Goal: Information Seeking & Learning: Find contact information

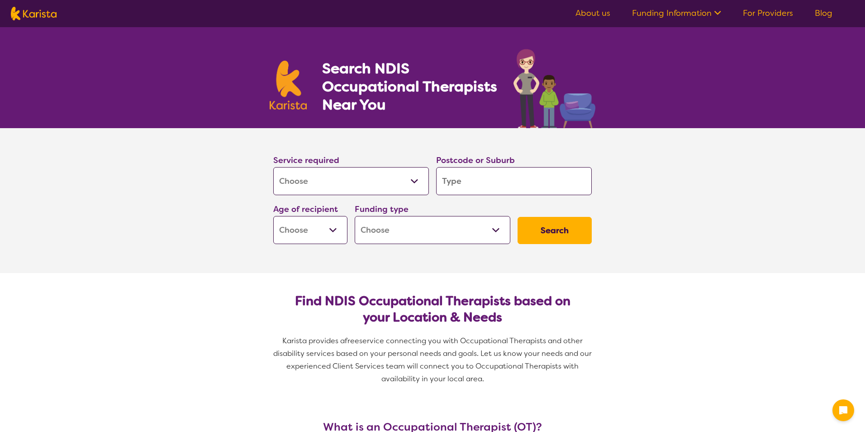
select select "[MEDICAL_DATA]"
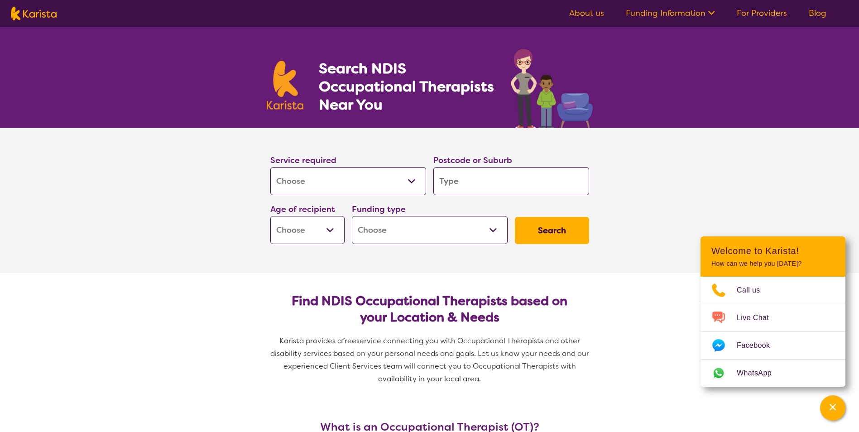
click at [469, 187] on input "search" at bounding box center [511, 181] width 156 height 28
type input "3"
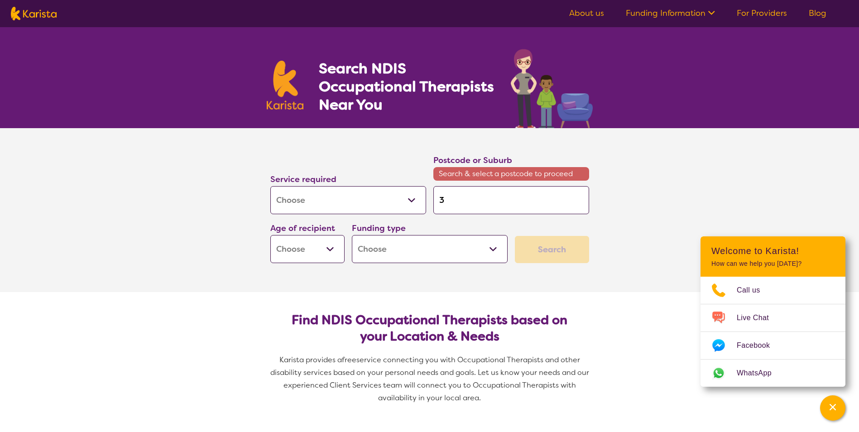
type input "31"
type input "315"
type input "3152"
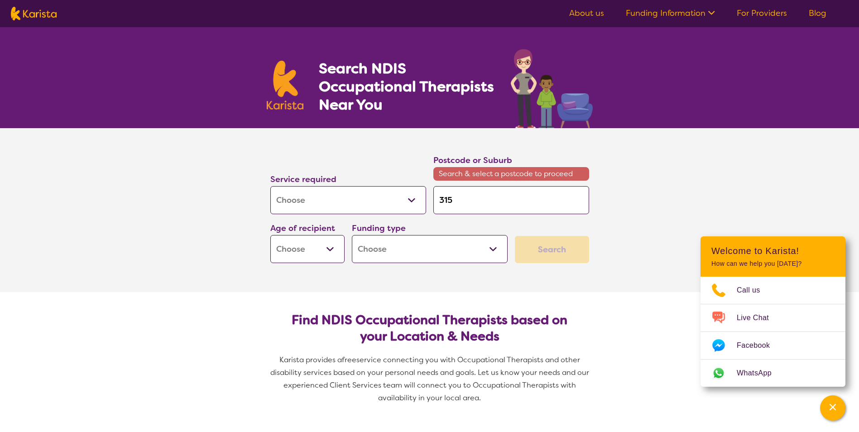
type input "3152"
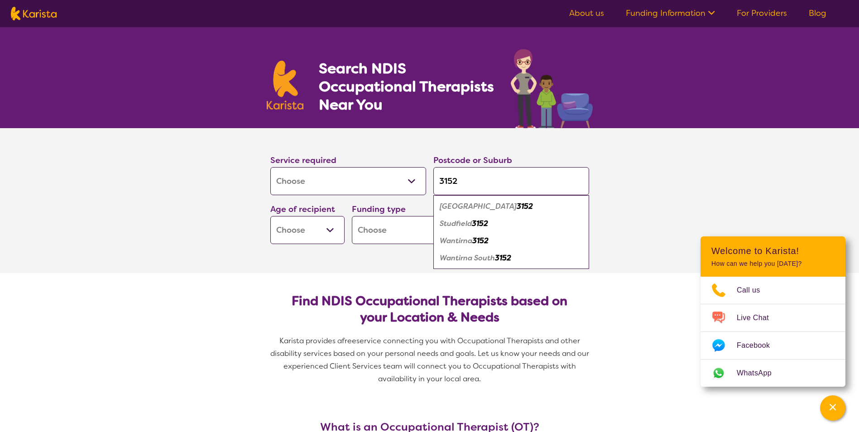
type input "3152"
click at [458, 262] on em "Wantirna South" at bounding box center [466, 258] width 55 height 10
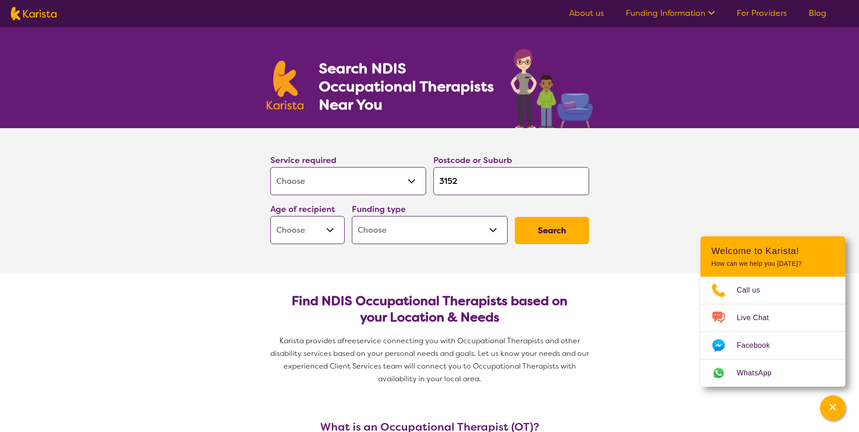
click at [326, 225] on select "Early Childhood - 0 to 9 Child - 10 to 11 Adolescent - 12 to 17 Adult - 18 to 6…" at bounding box center [307, 230] width 74 height 28
select select "AS"
click at [270, 216] on select "Early Childhood - 0 to 9 Child - 10 to 11 Adolescent - 12 to 17 Adult - 18 to 6…" at bounding box center [307, 230] width 74 height 28
select select "AS"
click at [483, 234] on select "Home Care Package (HCP) National Disability Insurance Scheme (NDIS) I don't know" at bounding box center [430, 230] width 156 height 28
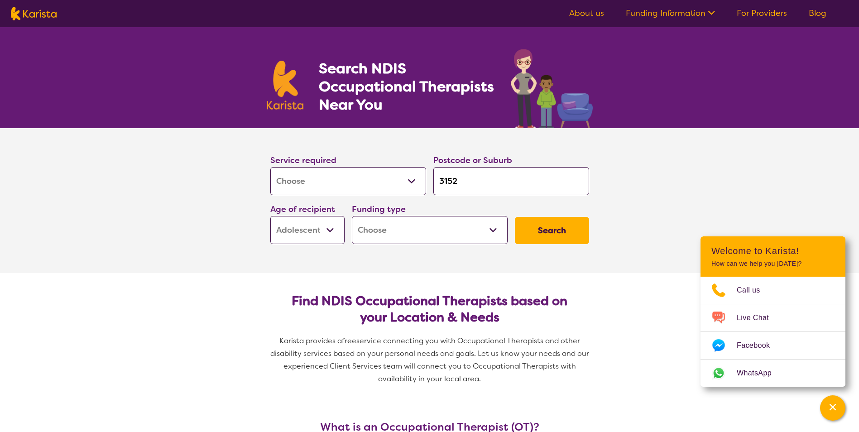
select select "i-don-t-know"
click at [352, 216] on select "Home Care Package (HCP) National Disability Insurance Scheme (NDIS) I don't know" at bounding box center [430, 230] width 156 height 28
select select "i-don-t-know"
click at [543, 224] on button "Search" at bounding box center [552, 230] width 74 height 27
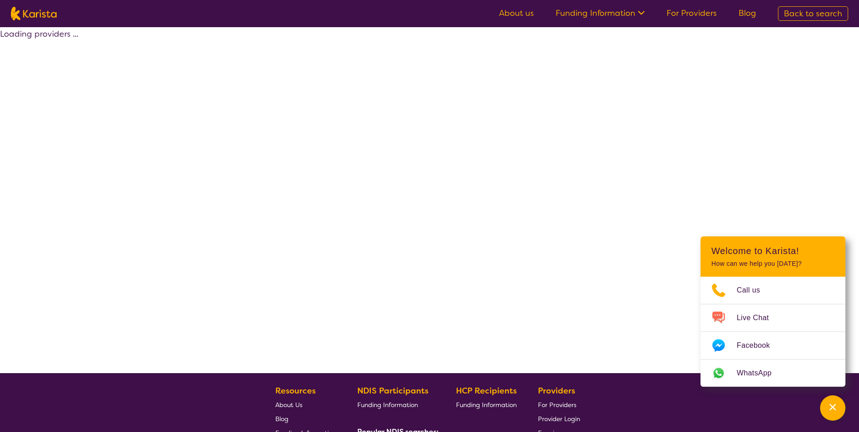
select select "[MEDICAL_DATA]"
select select "AS"
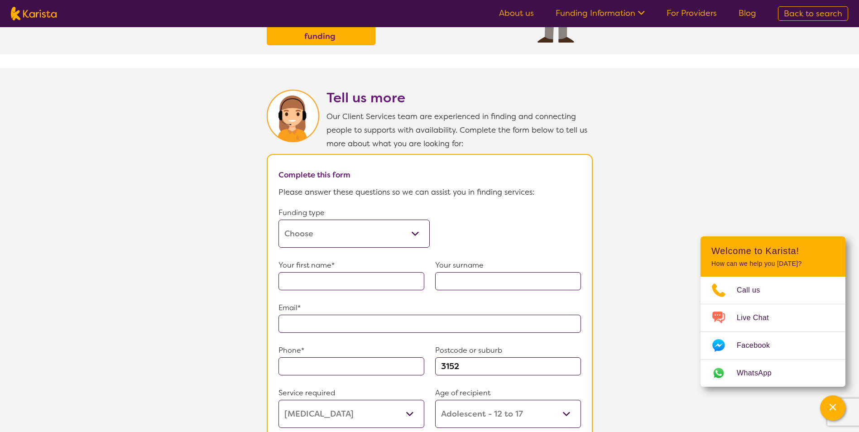
scroll to position [407, 0]
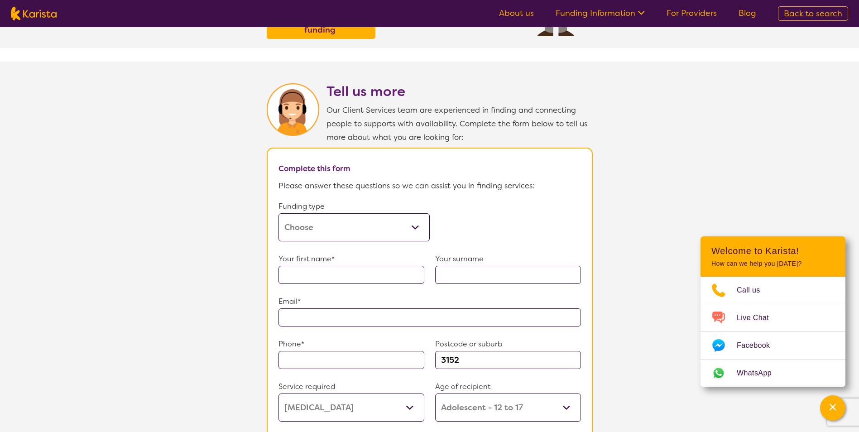
click at [415, 225] on select "Home Care Package (HCP) Home Care Package - Level 1 Home Care Package - Level 2…" at bounding box center [353, 227] width 151 height 28
select select "self-funded"
click at [278, 213] on select "Home Care Package (HCP) Home Care Package - Level 1 Home Care Package - Level 2…" at bounding box center [353, 227] width 151 height 28
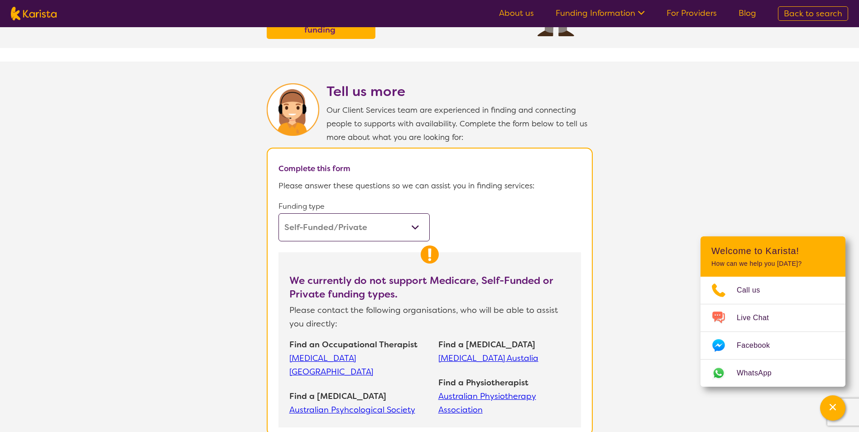
click at [420, 220] on select "Home Care Package (HCP) Home Care Package - Level 1 Home Care Package - Level 2…" at bounding box center [353, 227] width 151 height 28
drag, startPoint x: 46, startPoint y: 127, endPoint x: 38, endPoint y: 114, distance: 14.4
click at [45, 126] on section "Tell us more Our Client Services team are experienced in finding and connecting…" at bounding box center [429, 254] width 859 height 385
select select "[MEDICAL_DATA]"
select select "AS"
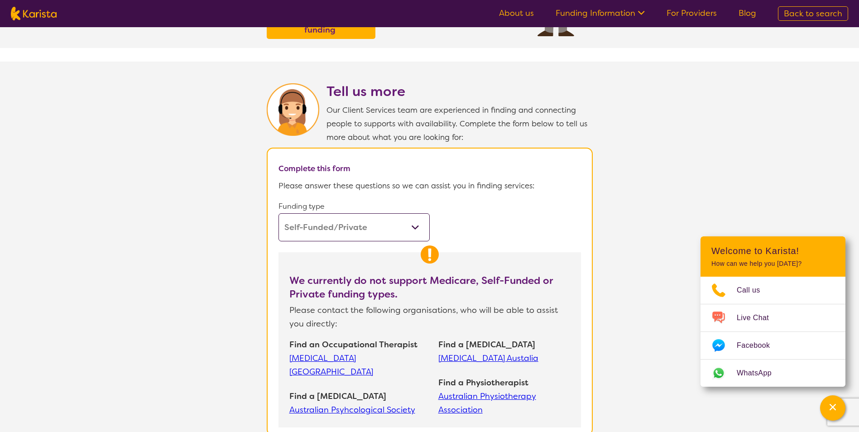
select select "i-don-t-know"
select select "[MEDICAL_DATA]"
select select "AS"
select select "i-don-t-know"
